Goal: Task Accomplishment & Management: Manage account settings

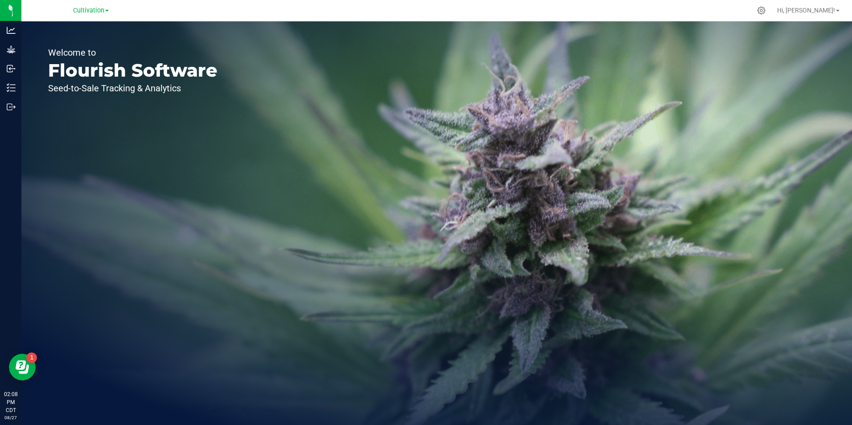
click at [118, 218] on div "Welcome to Flourish Software Seed-to-Sale Tracking & Analytics" at bounding box center [132, 223] width 223 height 404
click at [825, 9] on span "Hi, [PERSON_NAME]!" at bounding box center [807, 10] width 58 height 7
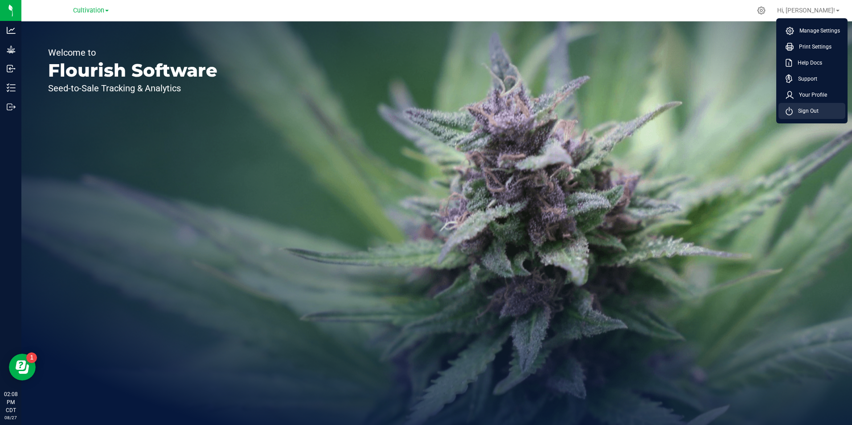
click at [806, 109] on span "Sign Out" at bounding box center [806, 111] width 26 height 9
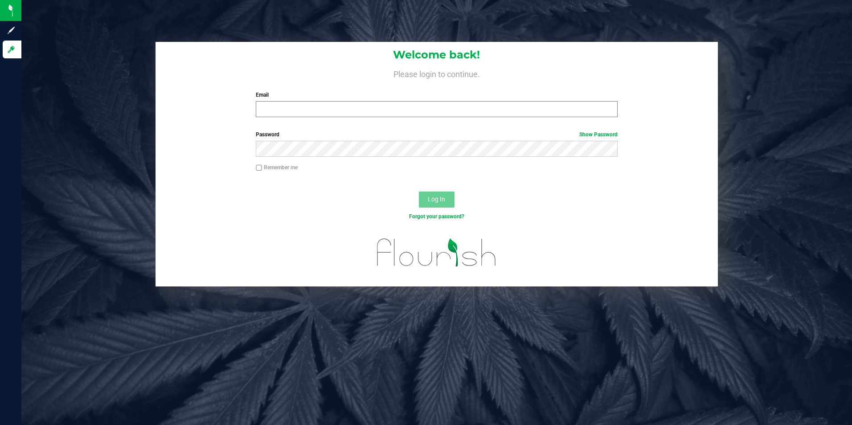
click at [472, 102] on div "Email Required Please format your email correctly." at bounding box center [436, 104] width 375 height 26
click at [339, 99] on div "Email Required Please format your email correctly." at bounding box center [436, 104] width 375 height 26
click at [338, 106] on input "Email" at bounding box center [437, 109] width 362 height 16
type input "[PERSON_NAME][EMAIL_ADDRESS][PERSON_NAME][DOMAIN_NAME]"
click at [439, 201] on span "Log In" at bounding box center [436, 199] width 17 height 7
